Goal: Task Accomplishment & Management: Use online tool/utility

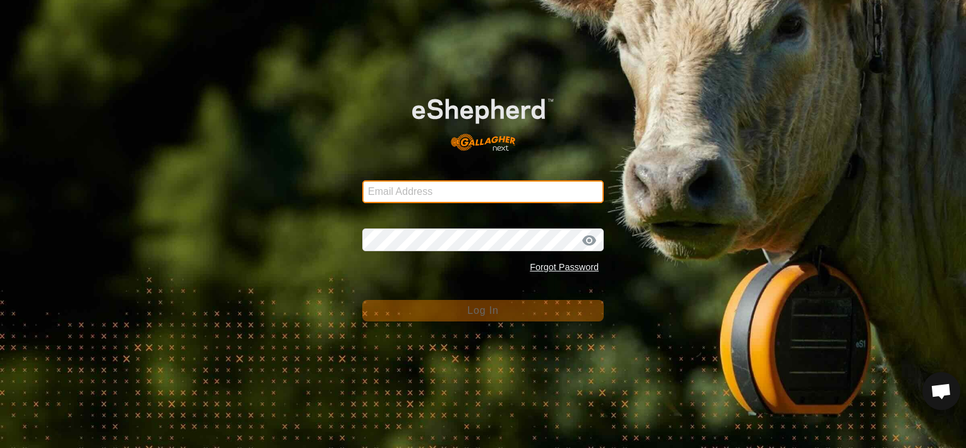
type input "[EMAIL_ADDRESS][DOMAIN_NAME]"
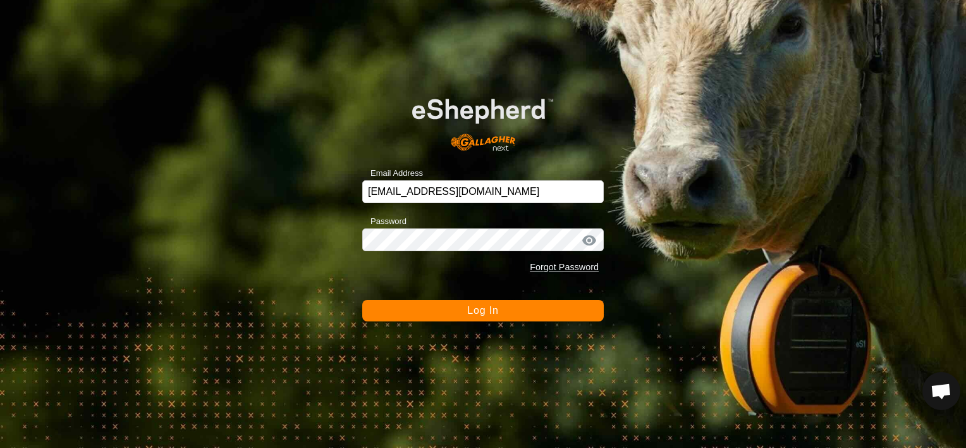
click at [477, 311] on span "Log In" at bounding box center [482, 310] width 31 height 11
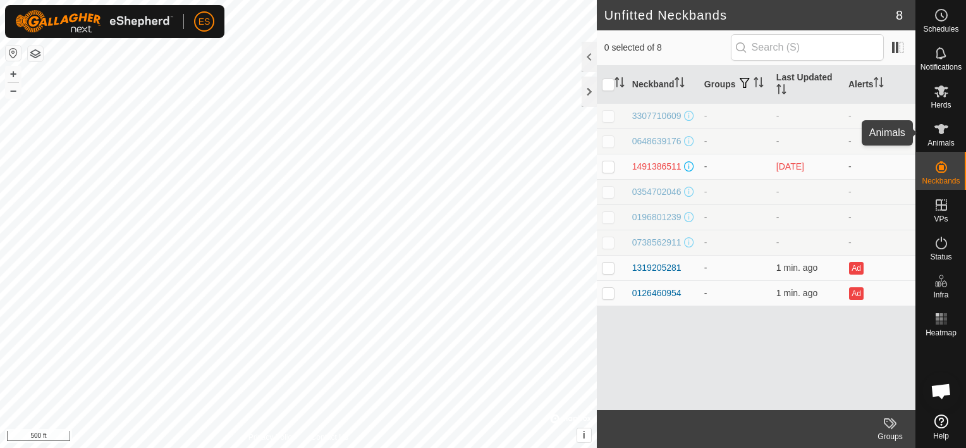
click at [942, 128] on icon at bounding box center [941, 129] width 14 height 10
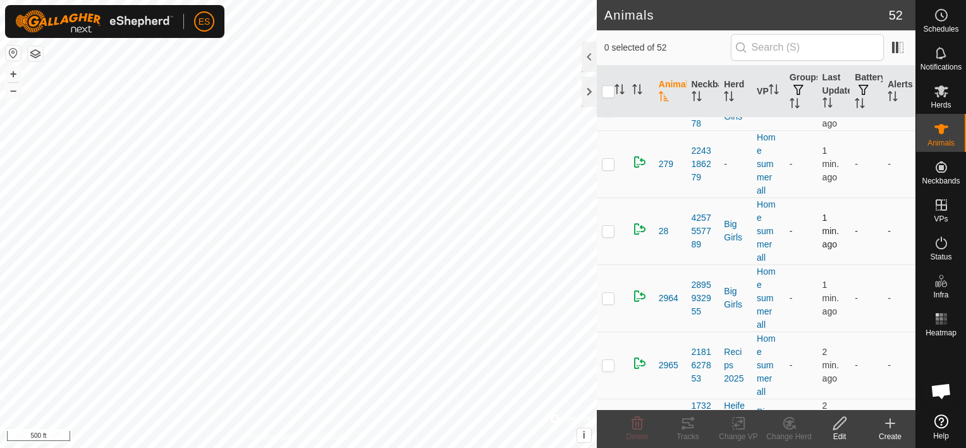
scroll to position [710, 0]
click at [609, 230] on p-checkbox at bounding box center [608, 233] width 13 height 10
click at [611, 230] on p-checkbox at bounding box center [608, 233] width 13 height 10
checkbox input "true"
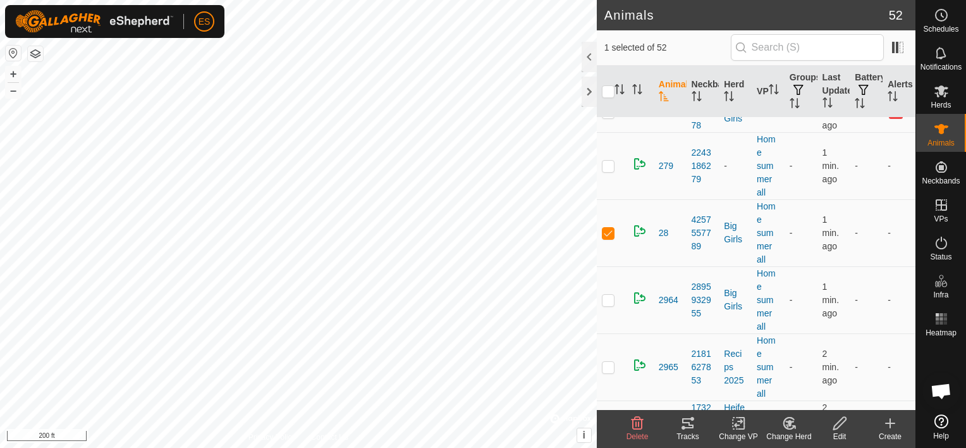
click at [693, 430] on div "Tracks" at bounding box center [687, 435] width 51 height 11
